Goal: Check status

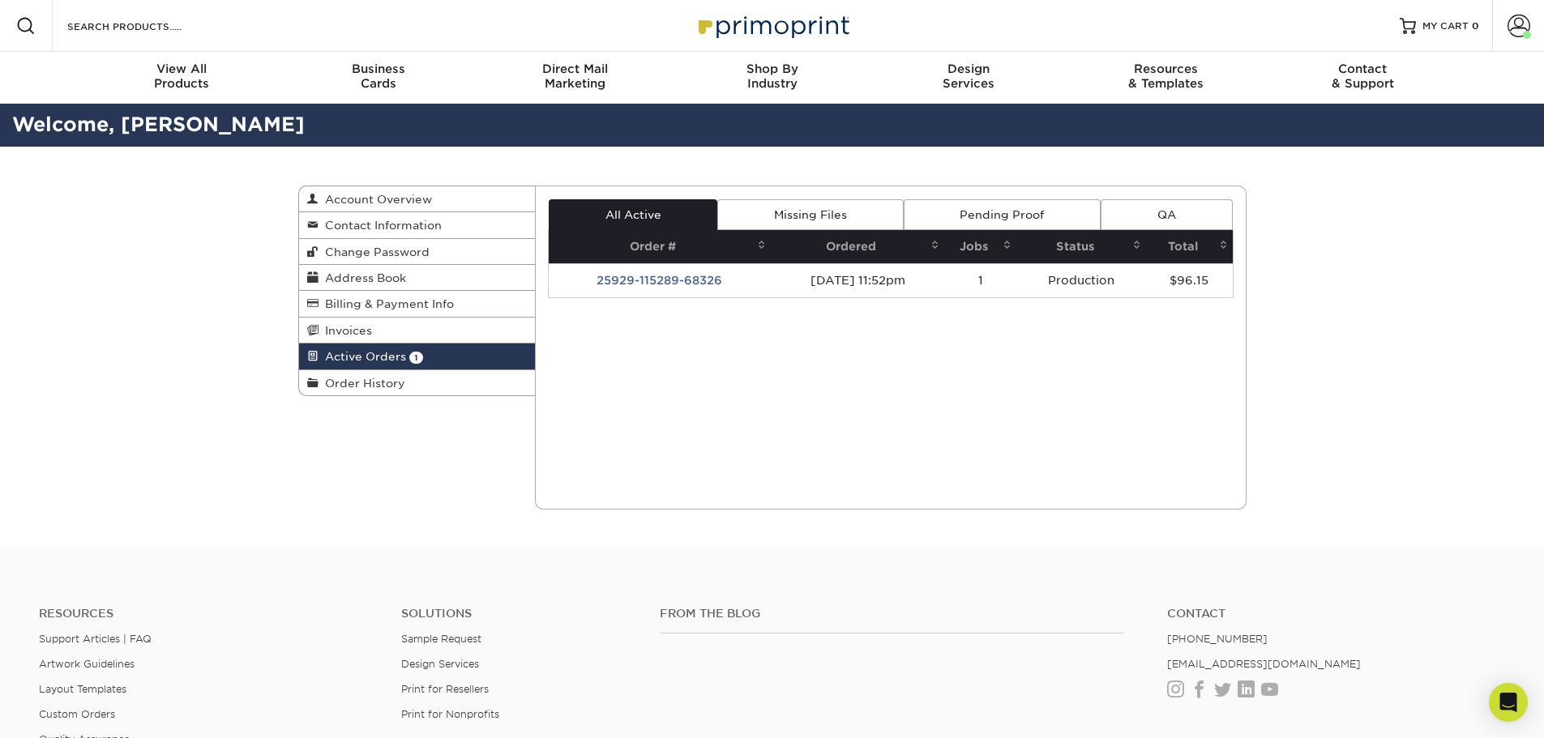
click at [674, 272] on td "25929-115289-68326" at bounding box center [660, 280] width 222 height 34
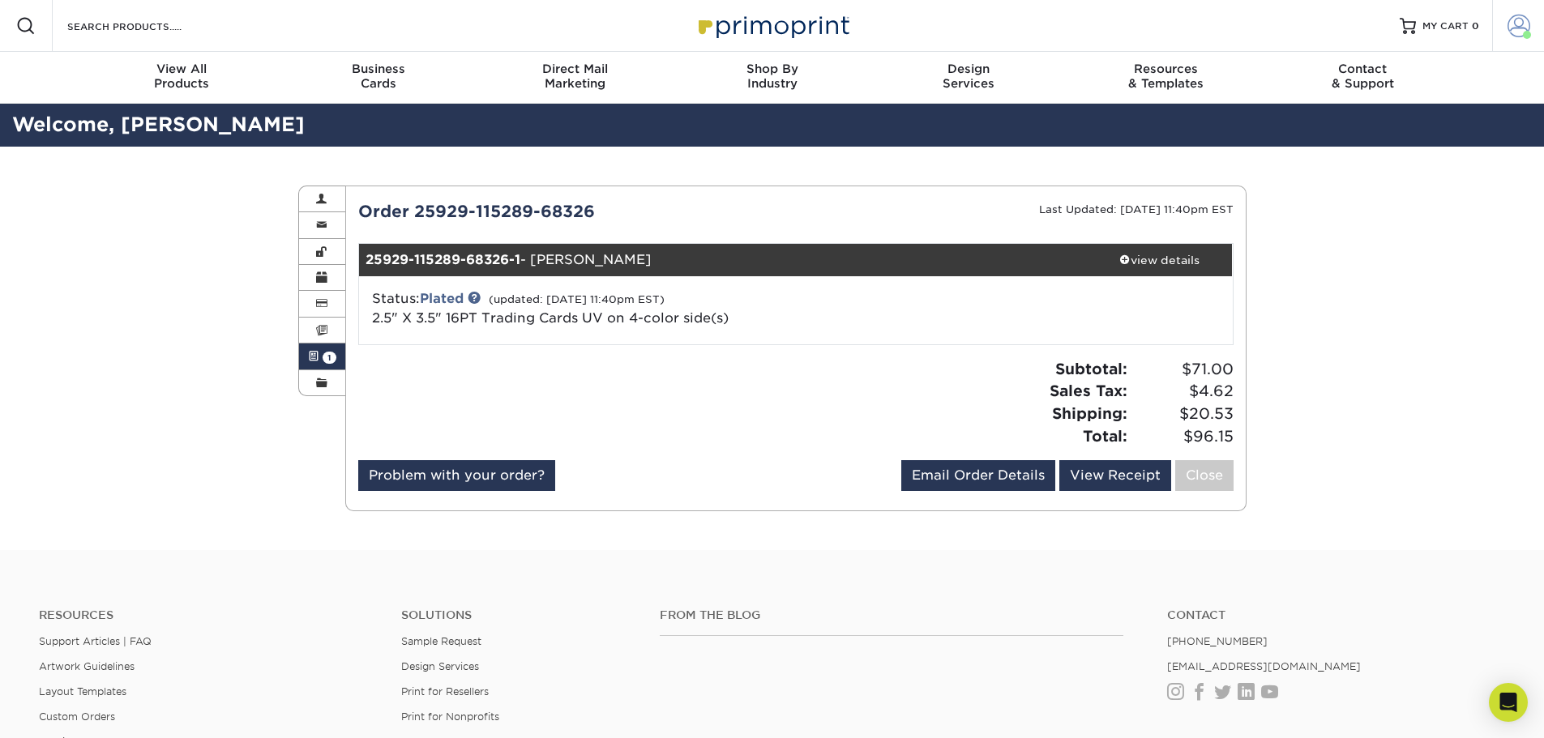
click at [1513, 26] on span at bounding box center [1519, 26] width 23 height 23
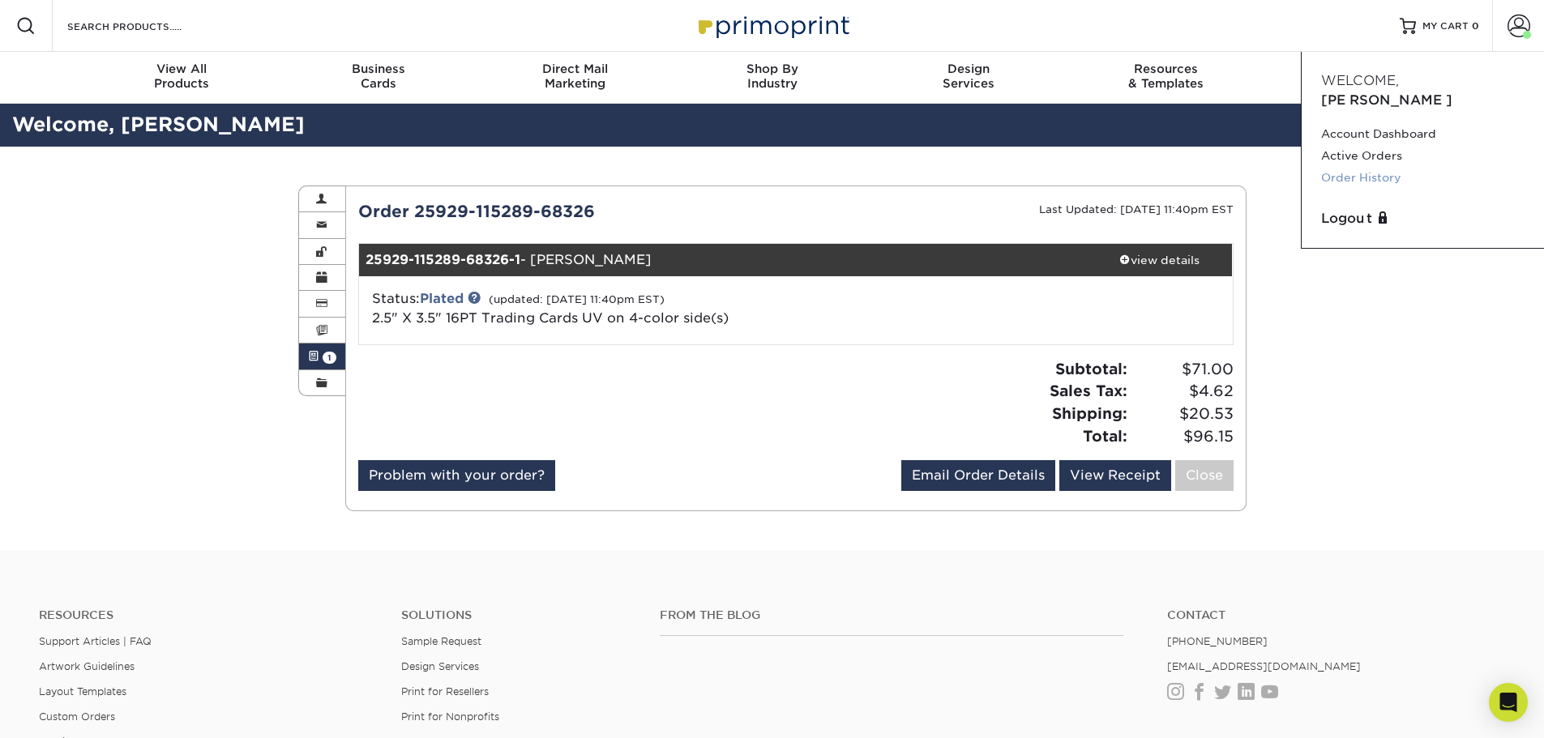
click at [1371, 167] on link "Order History" at bounding box center [1422, 178] width 203 height 22
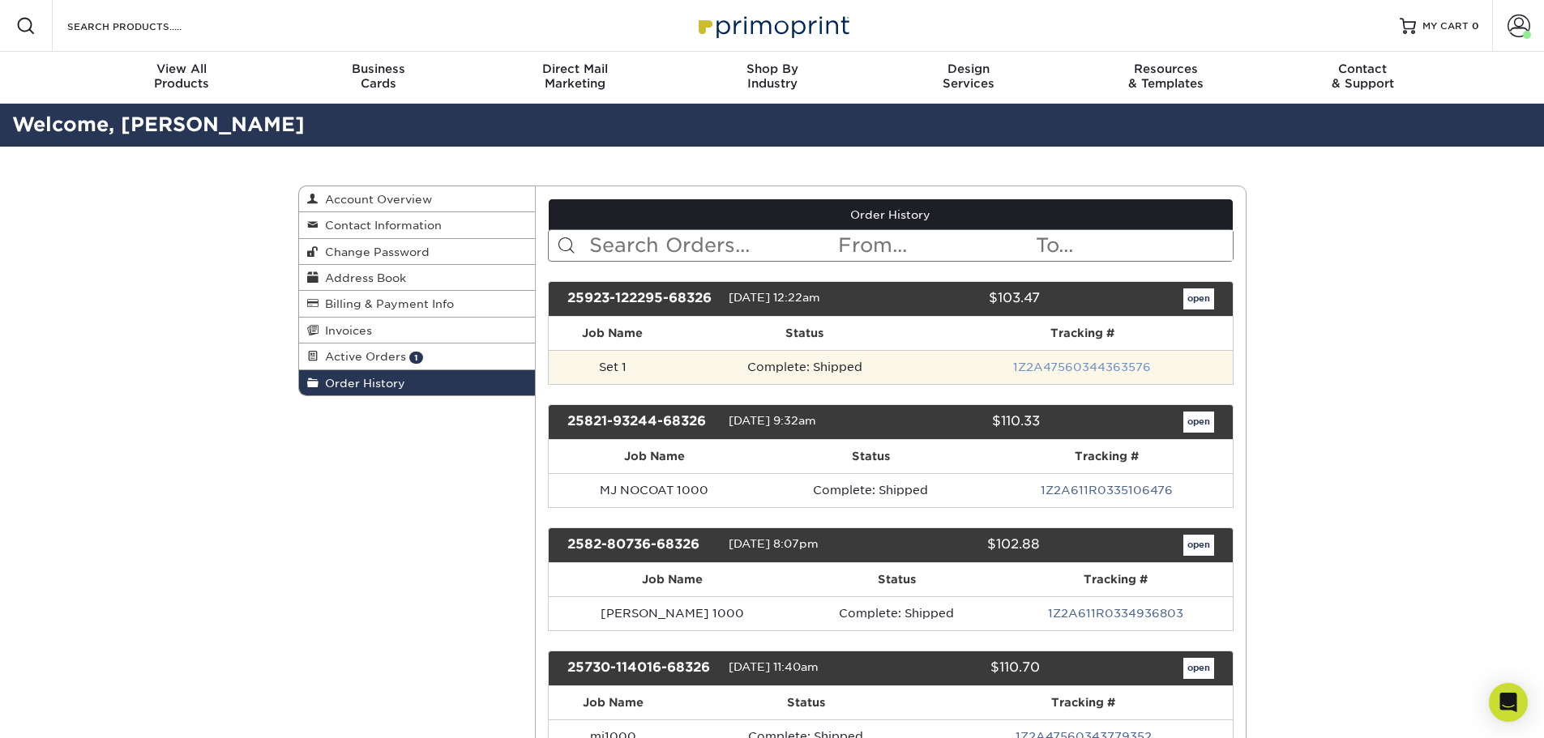
click at [1064, 369] on link "1Z2A47560344363576" at bounding box center [1082, 367] width 138 height 13
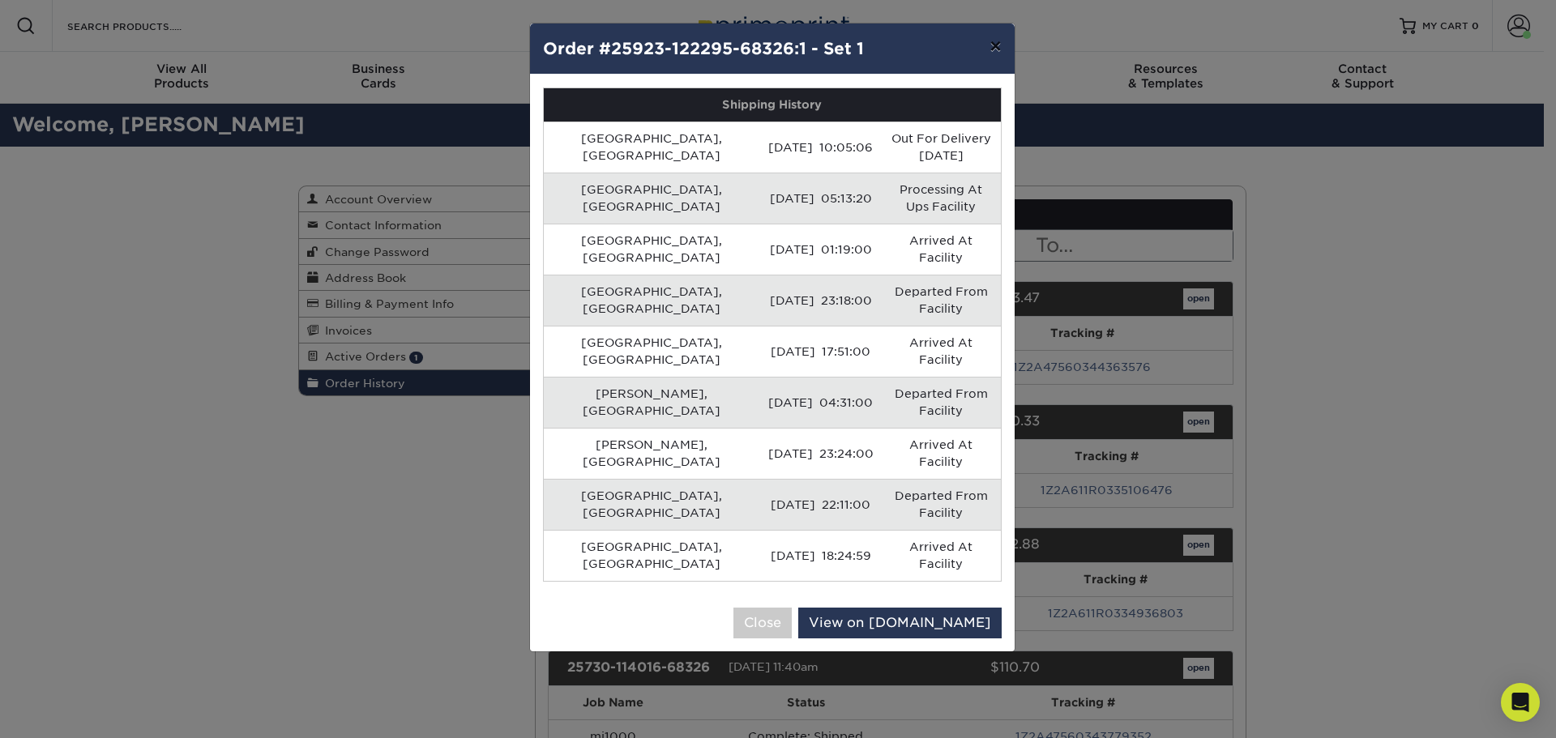
click at [999, 45] on button "×" at bounding box center [995, 46] width 37 height 45
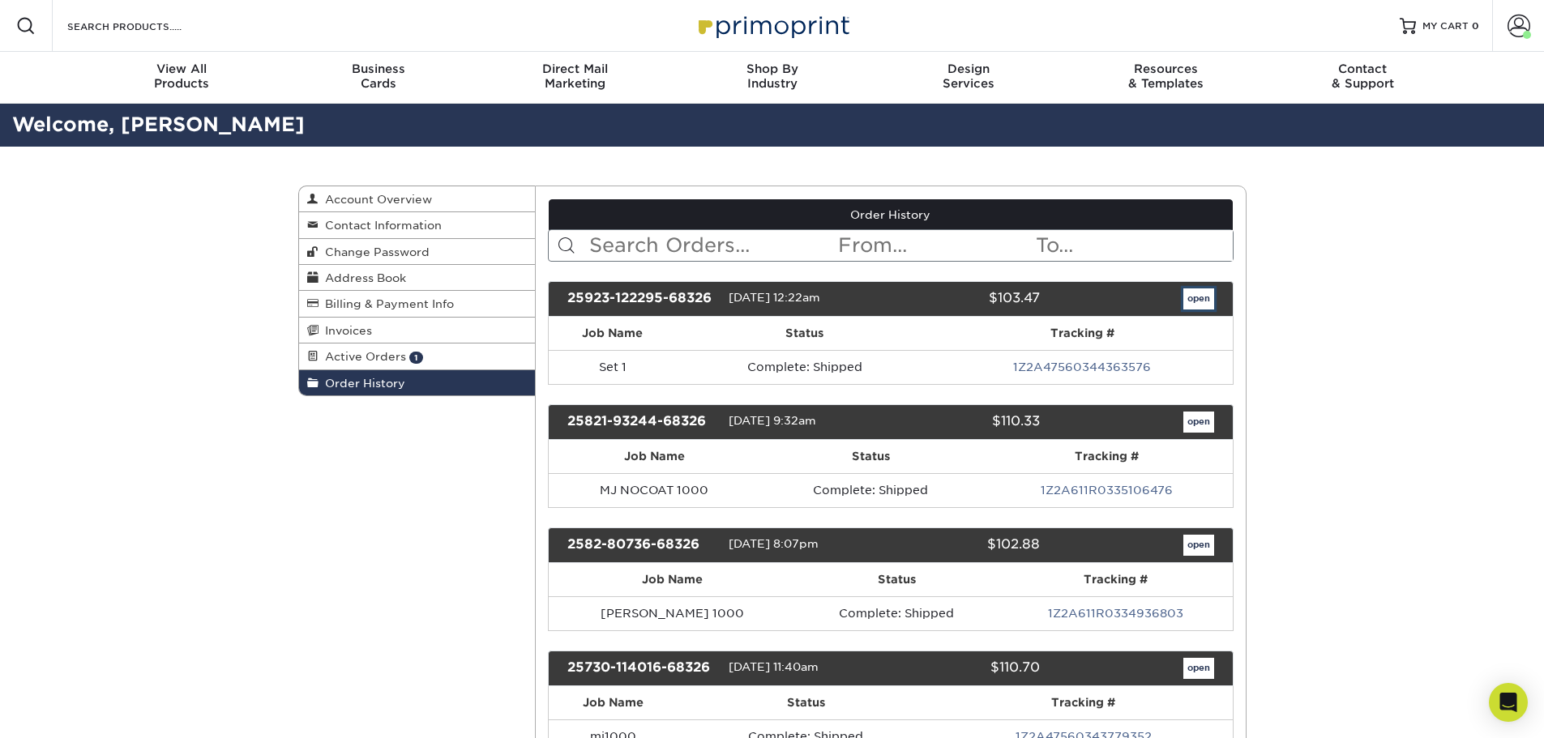
click at [1204, 302] on link "open" at bounding box center [1199, 299] width 31 height 21
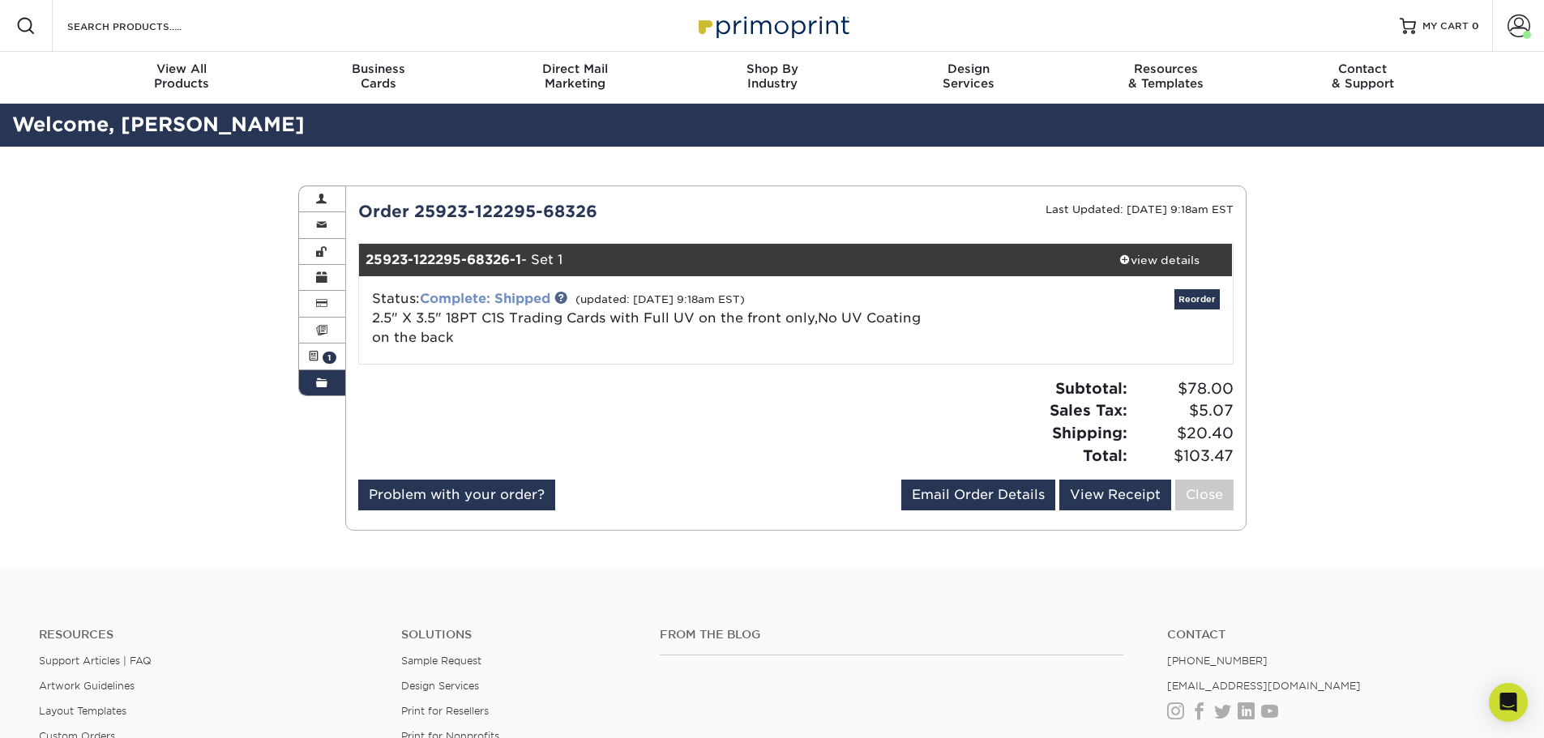
click at [538, 298] on link "Complete: Shipped" at bounding box center [485, 298] width 131 height 15
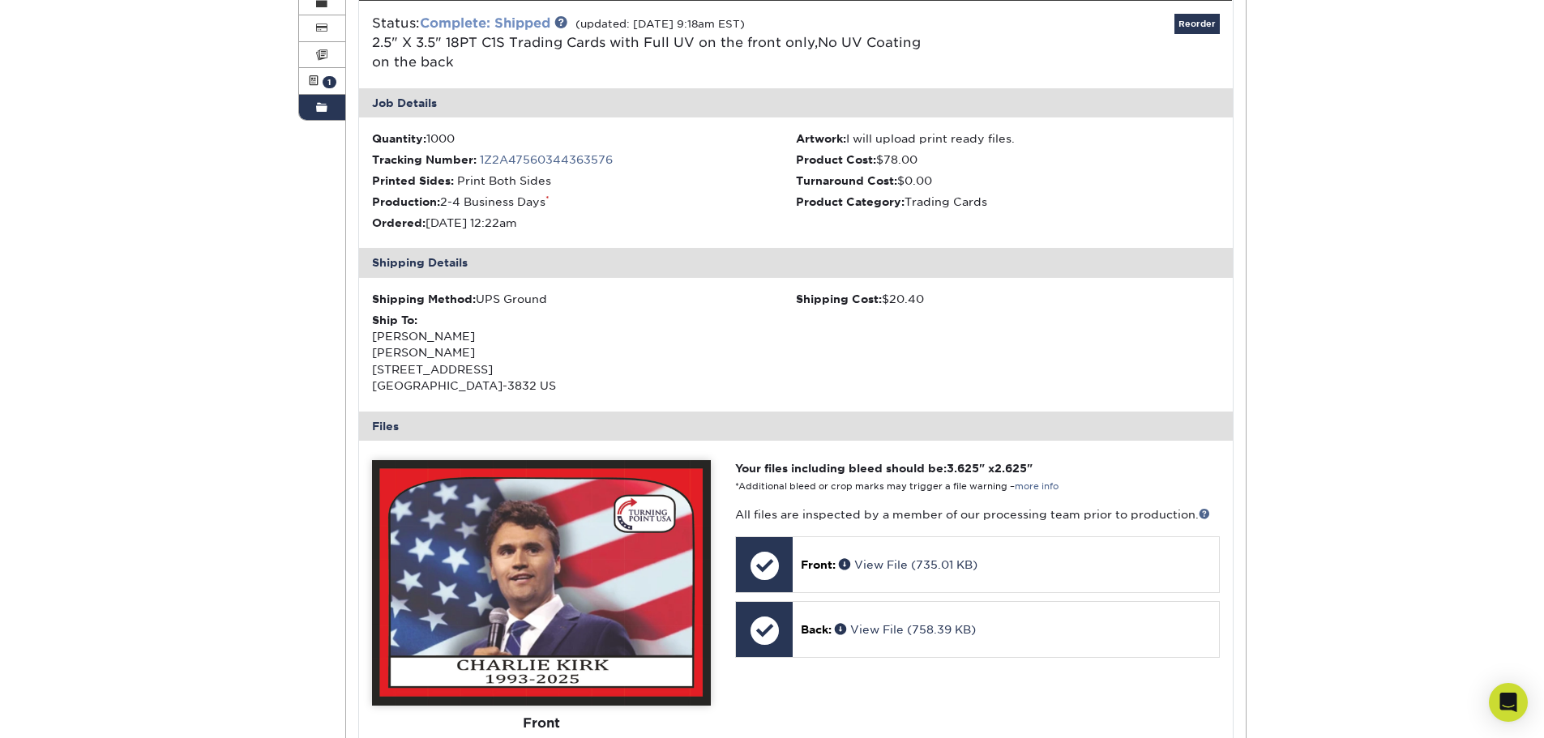
scroll to position [405, 0]
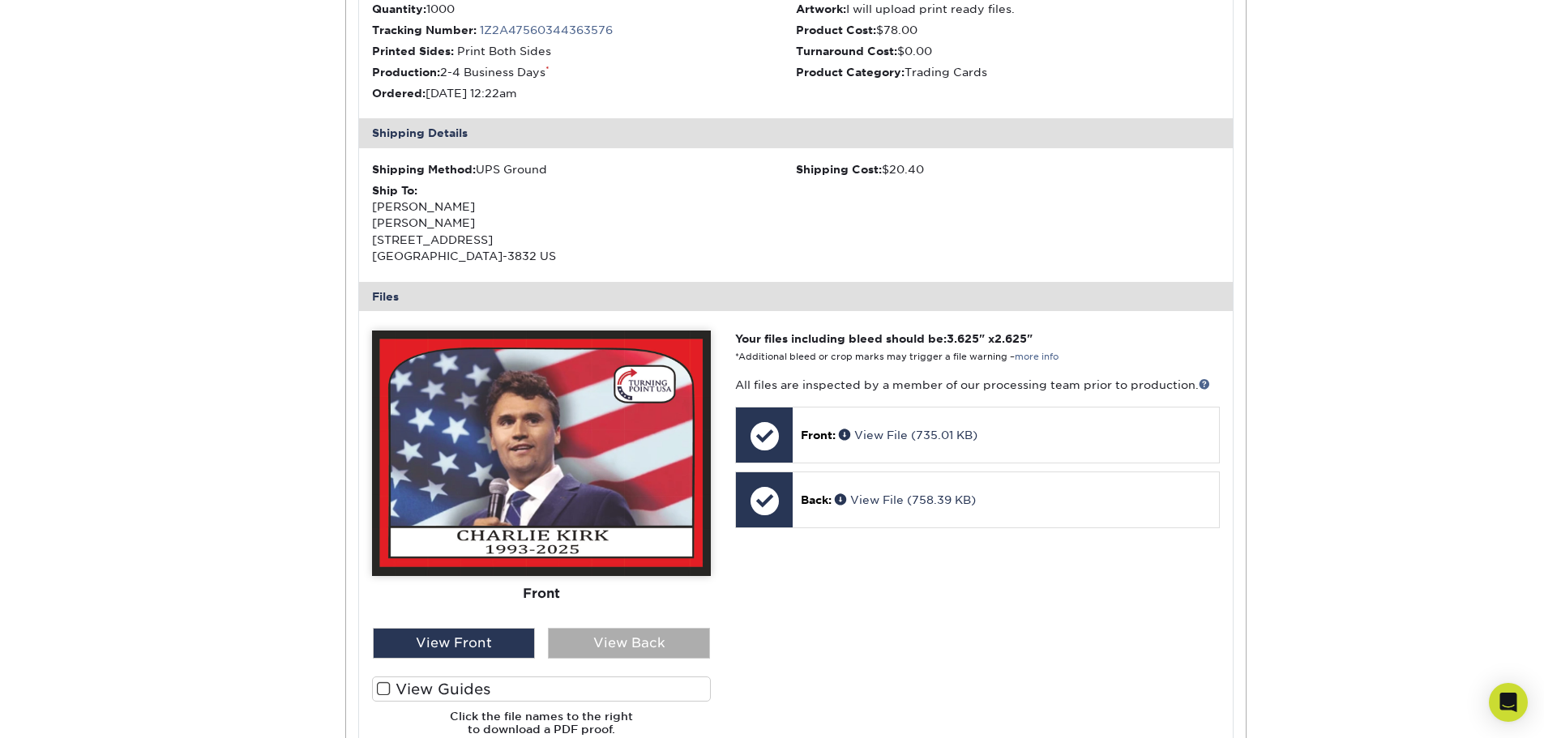
click at [639, 657] on div "View Back" at bounding box center [629, 643] width 162 height 31
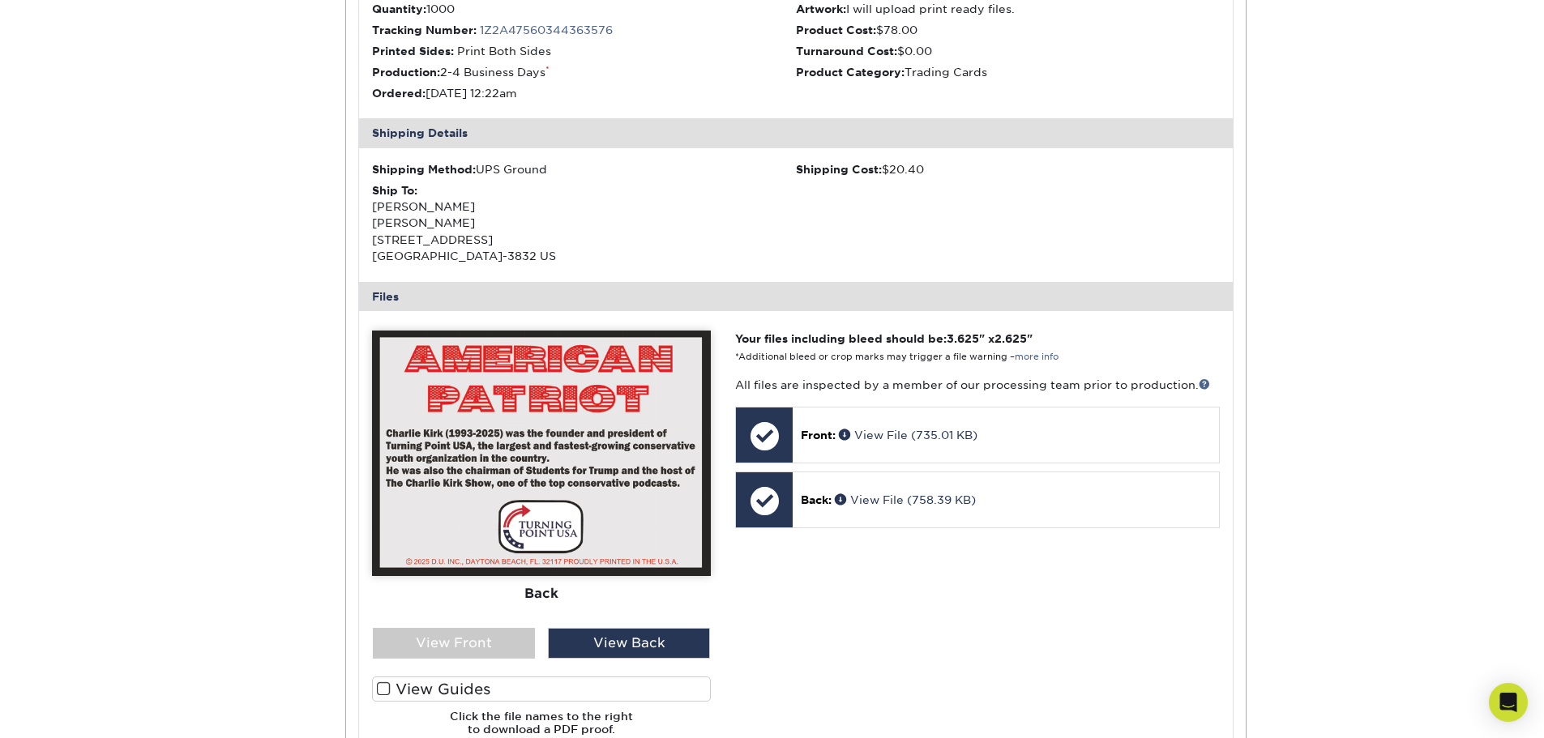
click at [494, 659] on div "Front Back" at bounding box center [541, 540] width 339 height 418
click at [480, 647] on div "View Front" at bounding box center [454, 643] width 162 height 31
